Goal: Navigation & Orientation: Find specific page/section

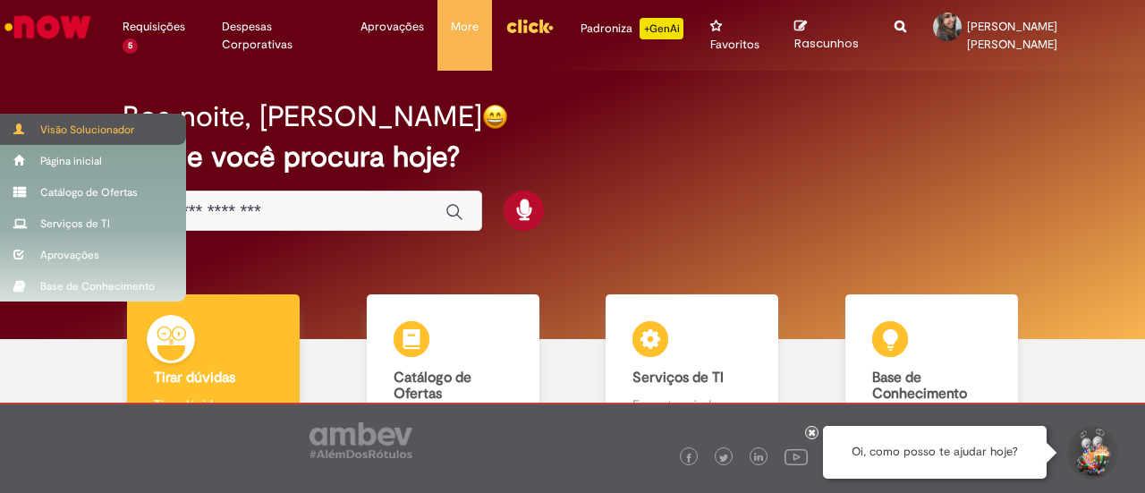
click at [9, 128] on div "Visão Solucionador" at bounding box center [93, 129] width 186 height 31
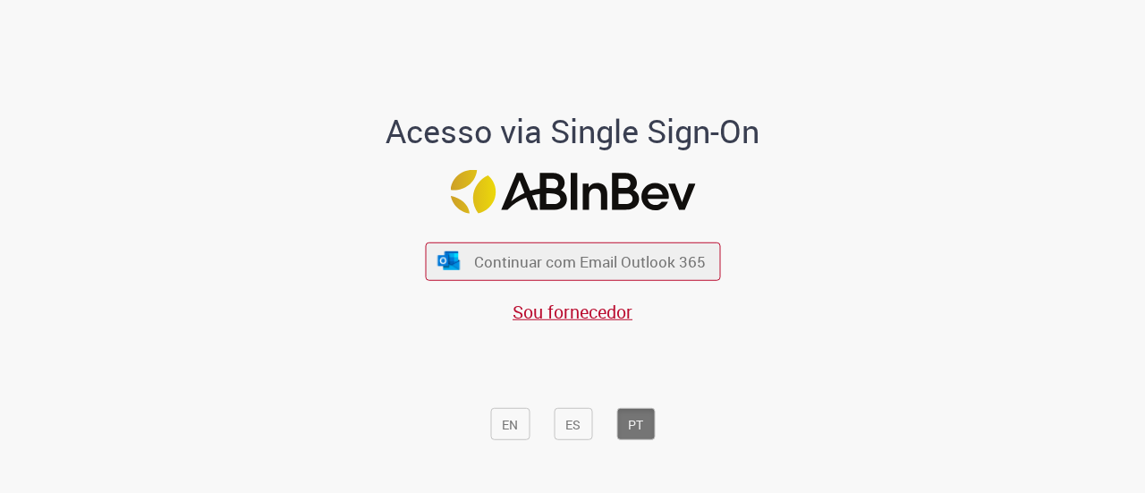
click at [490, 271] on font "Continuar com Email Outlook 365" at bounding box center [590, 261] width 232 height 21
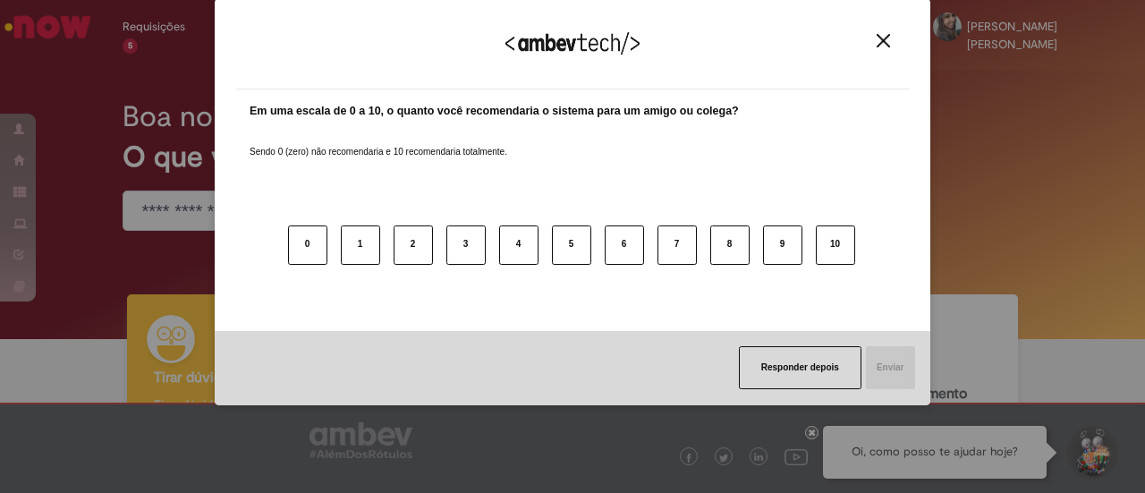
click at [877, 42] on img "Close" at bounding box center [883, 40] width 13 height 13
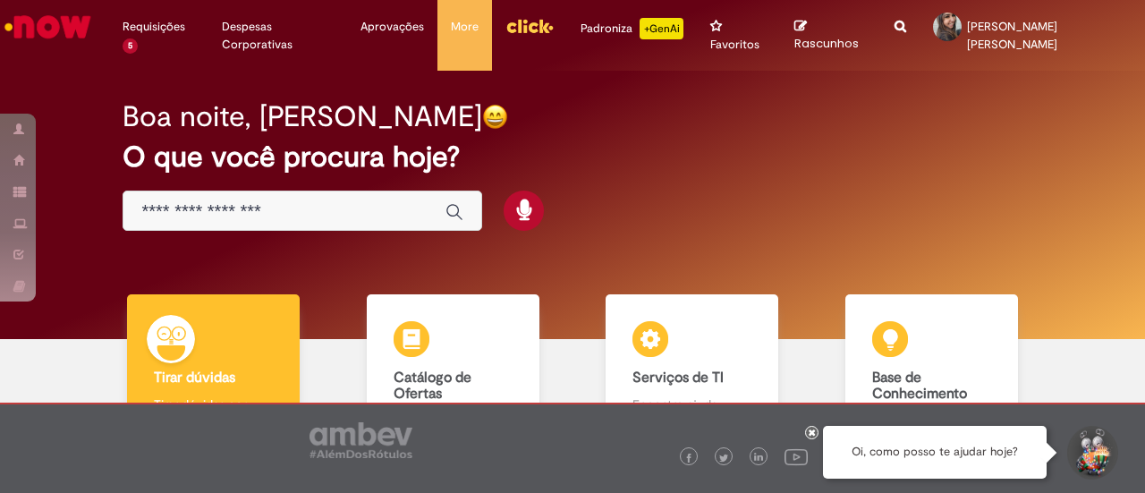
click at [520, 14] on img "Menu Cabeçalho" at bounding box center [530, 26] width 48 height 27
